Goal: Transaction & Acquisition: Obtain resource

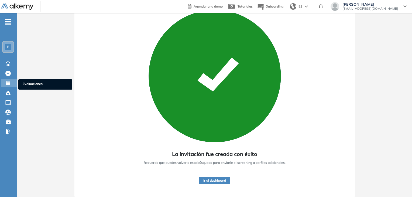
click at [27, 83] on span "Evaluaciones" at bounding box center [45, 84] width 45 height 6
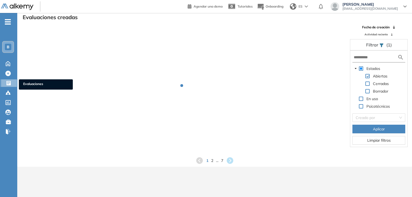
scroll to position [13, 0]
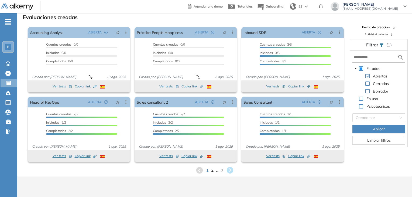
click at [211, 171] on span "2" at bounding box center [212, 170] width 2 height 6
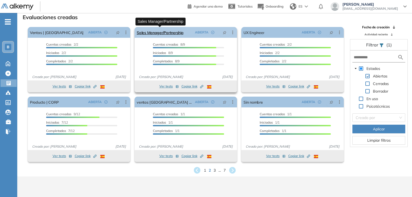
click at [171, 36] on link "Sales Manager/Partnership" at bounding box center [160, 32] width 47 height 11
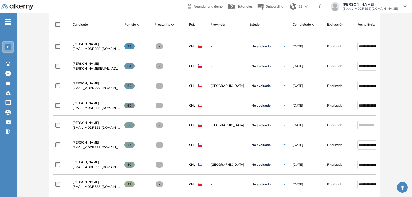
scroll to position [141, 0]
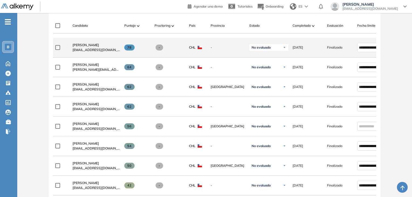
click at [130, 50] on span at bounding box center [129, 47] width 11 height 6
click at [93, 45] on span "Catalina Cilveti" at bounding box center [86, 45] width 26 height 4
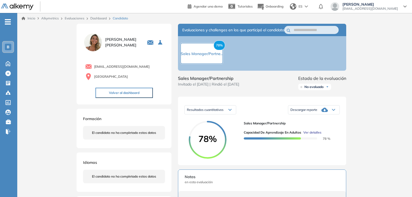
click at [312, 135] on span "Ver detalles" at bounding box center [312, 132] width 18 height 5
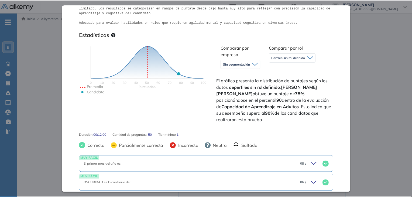
scroll to position [112, 0]
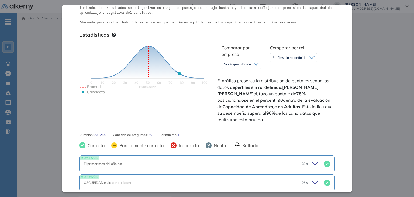
click at [49, 47] on div "Inicio Alkymetrics Evaluaciones Dashboard Candidato Capacidad de Aprendizaje en…" at bounding box center [215, 171] width 397 height 317
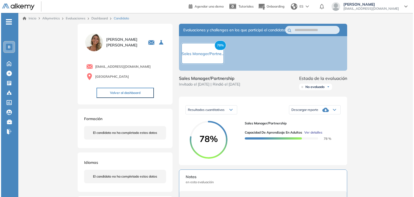
scroll to position [0, 0]
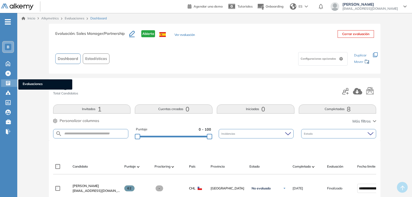
click at [28, 81] on span "Evaluaciones" at bounding box center [45, 84] width 45 height 6
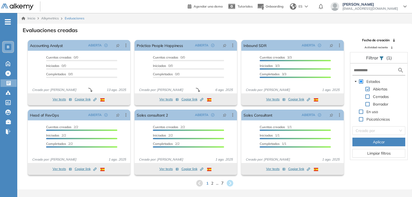
click at [222, 184] on span "7" at bounding box center [222, 183] width 2 height 6
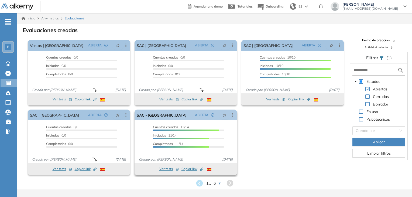
click at [159, 118] on div "SAC - Chile ABIERTA Editar Los siguientes tests ya no están disponibles o tiene…" at bounding box center [186, 114] width 102 height 11
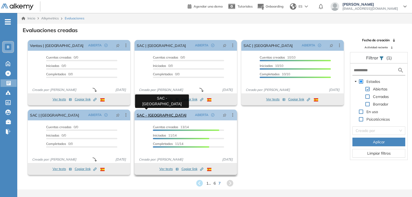
click at [152, 117] on link "SAC - [GEOGRAPHIC_DATA]" at bounding box center [162, 114] width 50 height 11
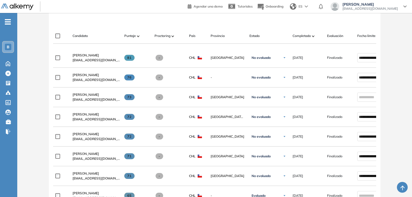
scroll to position [131, 0]
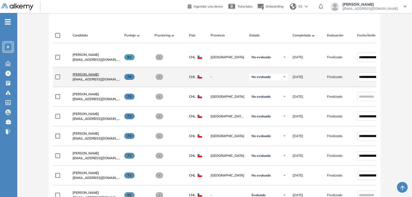
click at [90, 75] on span "Katherine Calquin Farias" at bounding box center [86, 74] width 26 height 4
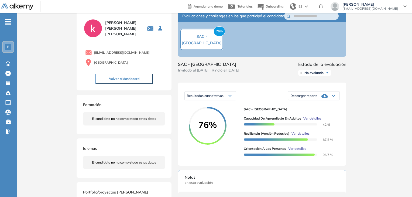
scroll to position [15, 0]
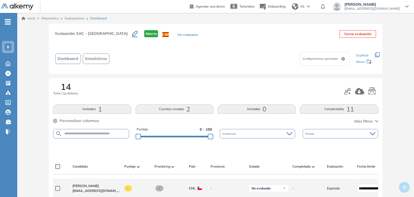
click at [274, 196] on div "No evaluado No evaluado Evaluado A entrevistar Entrevistado Finalista Oferta en…" at bounding box center [266, 188] width 43 height 19
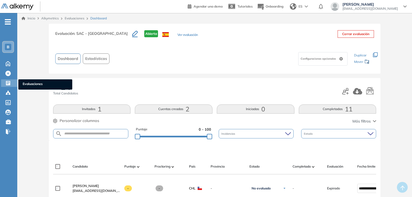
click at [27, 83] on span "Evaluaciones" at bounding box center [45, 84] width 45 height 6
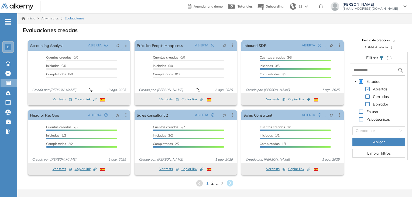
click at [211, 184] on span "2" at bounding box center [212, 183] width 2 height 6
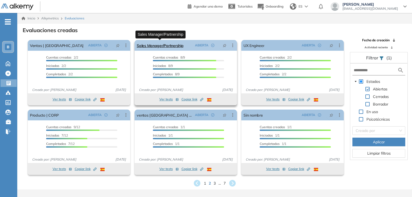
click at [166, 43] on link "Sales Manager/Partnership" at bounding box center [160, 45] width 47 height 11
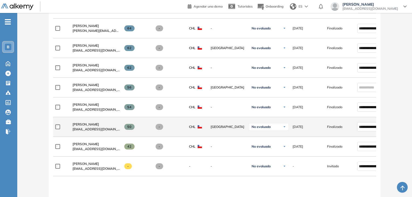
scroll to position [179, 0]
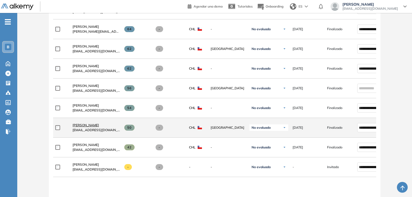
click at [85, 125] on span "Paula Valenzuela" at bounding box center [86, 125] width 26 height 4
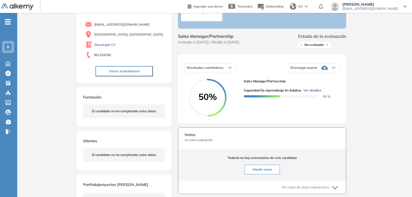
scroll to position [43, 0]
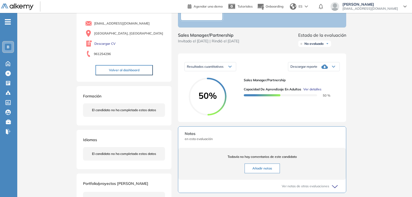
click at [263, 98] on div at bounding box center [280, 95] width 73 height 6
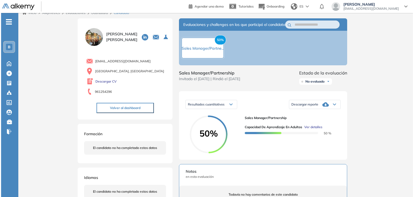
scroll to position [62, 0]
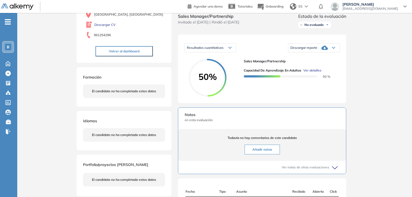
click at [316, 73] on span "Ver detalles" at bounding box center [312, 70] width 18 height 5
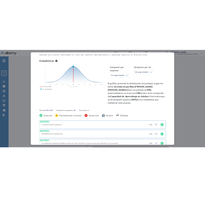
scroll to position [0, 0]
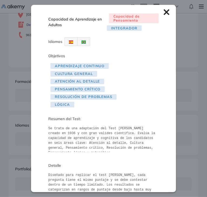
click at [161, 15] on div "Capacidad de Aprendizaje en Adultos Capacidad de Pensamiento Integrador Idiomas…" at bounding box center [103, 98] width 145 height 187
click at [165, 12] on icon at bounding box center [166, 12] width 6 height 6
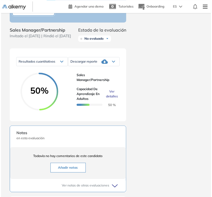
scroll to position [294, 0]
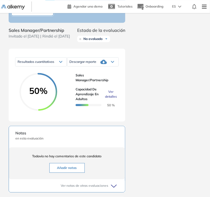
click at [110, 99] on span "Ver detalles" at bounding box center [111, 94] width 12 height 10
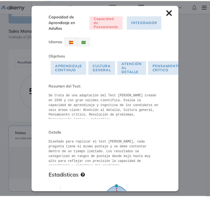
scroll to position [3, 0]
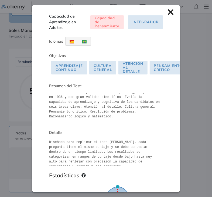
click at [170, 12] on icon at bounding box center [171, 12] width 6 height 6
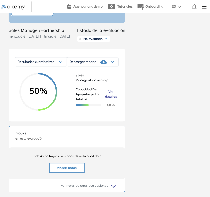
scroll to position [304, 0]
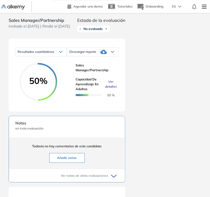
click at [114, 57] on div "Descargar reporte" at bounding box center [92, 51] width 51 height 11
click at [104, 73] on li "Descargar informe resumido" at bounding box center [90, 70] width 40 height 5
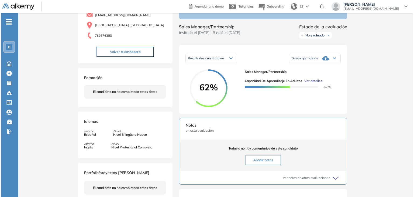
scroll to position [52, 0]
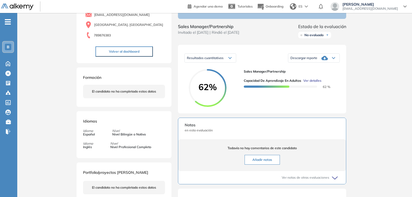
click at [309, 83] on span "Ver detalles" at bounding box center [312, 80] width 18 height 5
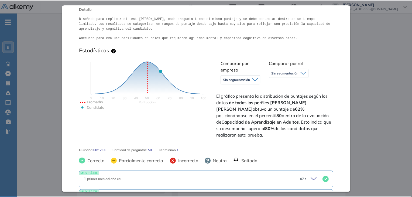
scroll to position [109, 0]
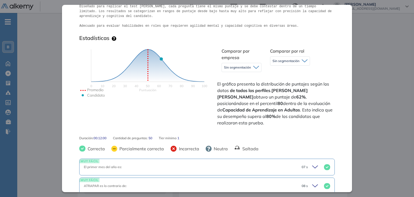
click at [360, 32] on div "Inicio Alkymetrics Evaluaciones Dashboard Candidato Capacidad de Aprendizaje en…" at bounding box center [215, 119] width 397 height 317
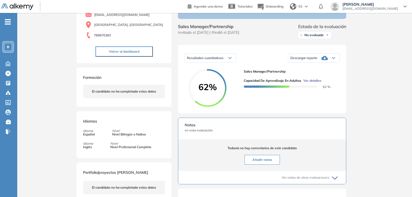
scroll to position [0, 0]
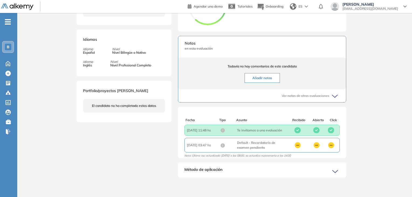
click at [303, 60] on div "Notas en esta evaluación Todavía no hay comentarios de este candidato Añadir no…" at bounding box center [262, 69] width 168 height 67
